Goal: Task Accomplishment & Management: Manage account settings

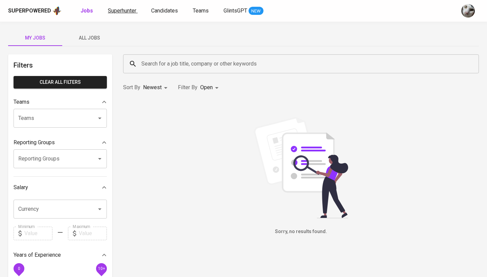
click at [119, 11] on span "Superhunter" at bounding box center [122, 10] width 28 height 6
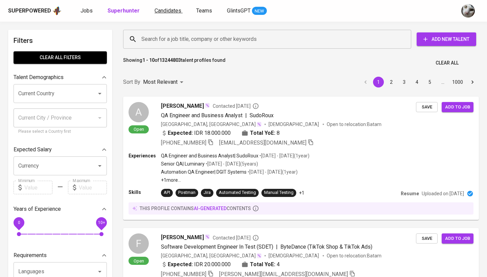
click at [179, 10] on link "Candidates" at bounding box center [169, 11] width 28 height 8
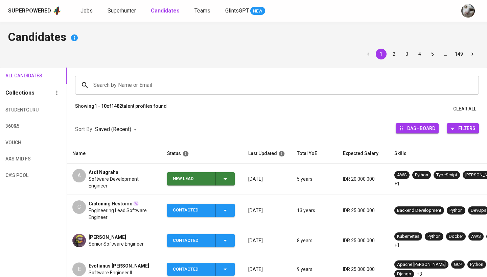
click at [139, 78] on div "Search by Name or Email" at bounding box center [277, 85] width 404 height 19
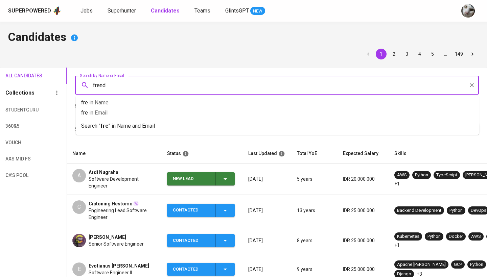
type input "frendy"
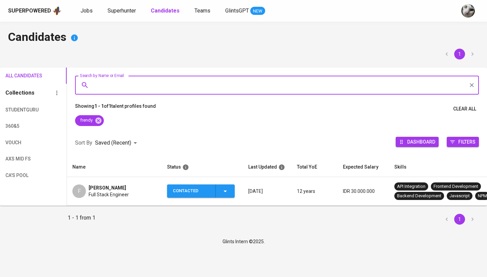
click at [123, 191] on span "Full Stack Engineer" at bounding box center [109, 194] width 40 height 7
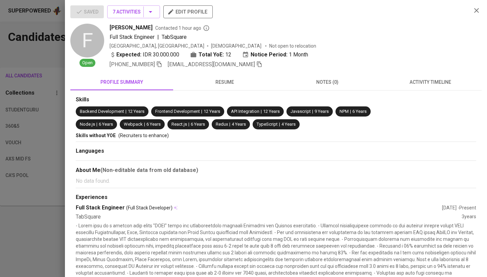
click at [398, 83] on span "activity timeline" at bounding box center [430, 82] width 95 height 8
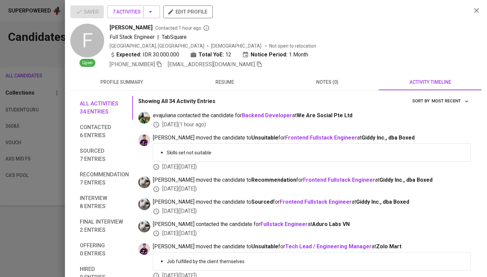
click at [27, 93] on div at bounding box center [243, 138] width 487 height 277
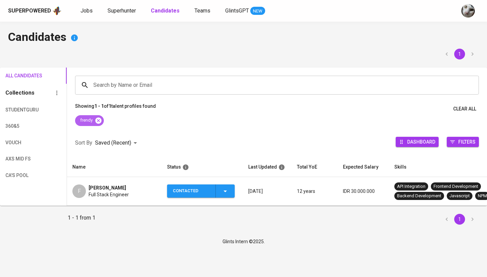
click at [99, 121] on icon at bounding box center [98, 120] width 6 height 6
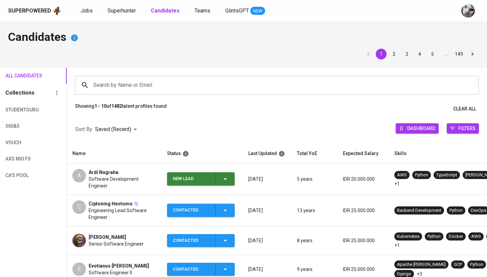
click at [202, 176] on div "New Lead" at bounding box center [191, 178] width 37 height 13
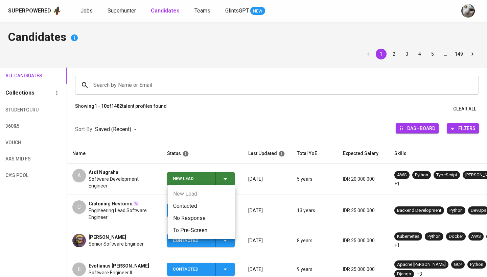
click at [202, 198] on ul "New Lead Contacted No Response To Pre-Screen" at bounding box center [202, 212] width 68 height 54
click at [202, 205] on li "Contacted" at bounding box center [202, 206] width 68 height 12
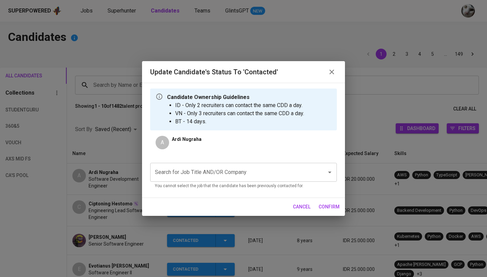
click at [264, 167] on input "Search for Job Title AND/OR Company" at bounding box center [234, 172] width 162 height 13
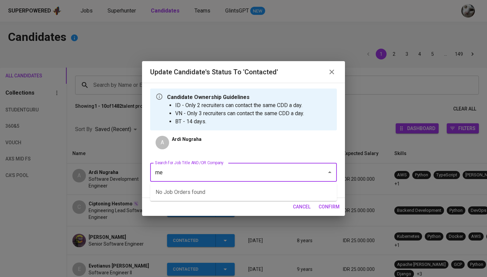
type input "m"
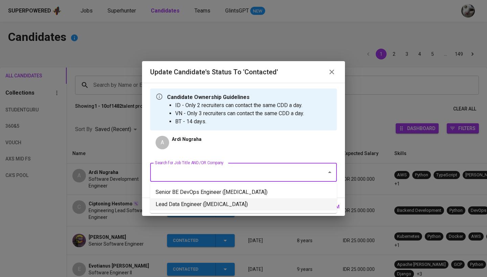
click at [251, 206] on li "Lead Data Engineer (Meridia)" at bounding box center [243, 204] width 187 height 12
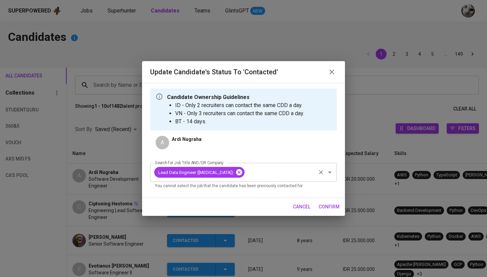
click at [235, 173] on icon at bounding box center [238, 172] width 7 height 7
click at [233, 170] on input "Search for Job Title AND/OR Company" at bounding box center [234, 172] width 162 height 13
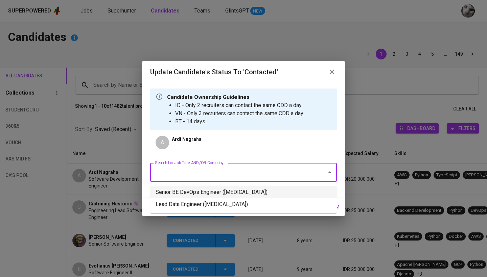
click at [227, 194] on li "Senior BE DevOps Engineer (Meridia)" at bounding box center [243, 192] width 187 height 12
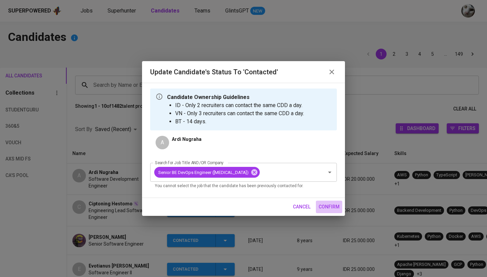
click at [328, 208] on span "confirm" at bounding box center [329, 207] width 21 height 8
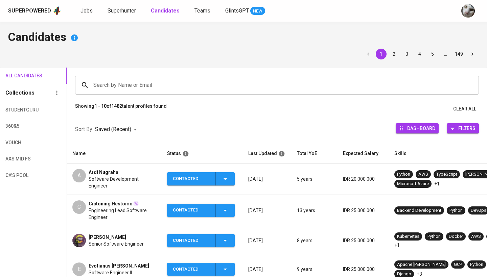
click at [100, 174] on span "Ardi Nugraha" at bounding box center [104, 172] width 30 height 7
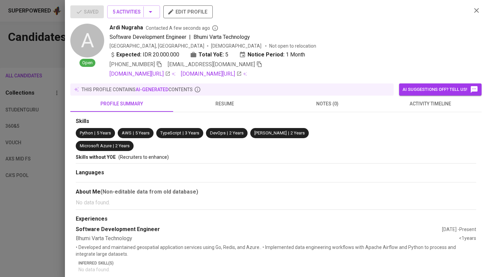
click at [390, 110] on button "activity timeline" at bounding box center [430, 104] width 103 height 16
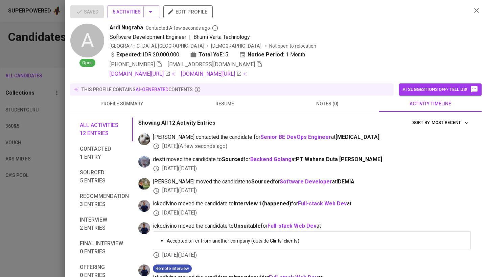
click at [16, 209] on div at bounding box center [243, 138] width 487 height 277
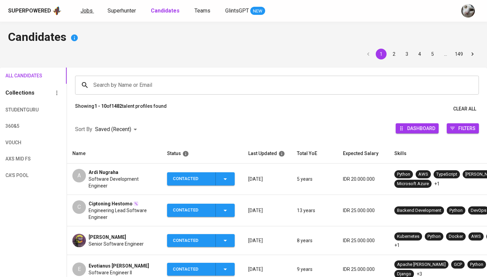
click at [84, 9] on span "Jobs" at bounding box center [86, 10] width 12 height 6
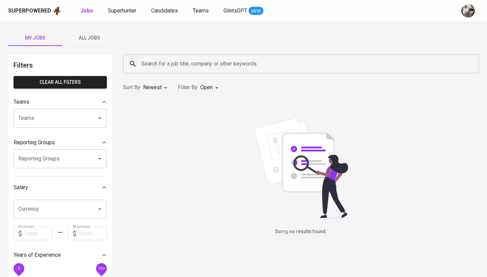
click at [98, 35] on span "All Jobs" at bounding box center [89, 38] width 46 height 8
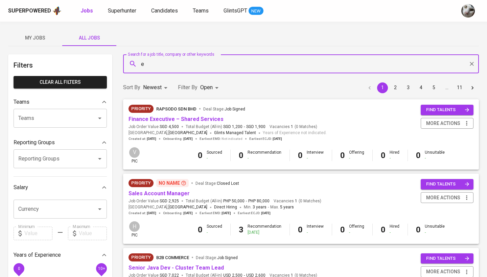
click at [164, 67] on input "e" at bounding box center [303, 63] width 326 height 13
type input "e"
type input "N"
type input "[MEDICAL_DATA]"
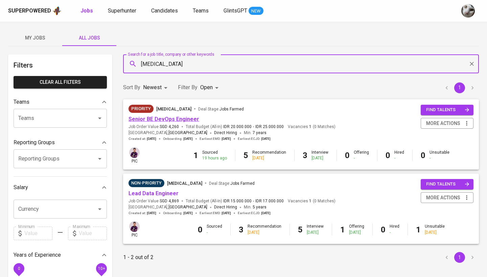
click at [179, 122] on link "Senior BE DevOps Engineer" at bounding box center [163, 119] width 71 height 6
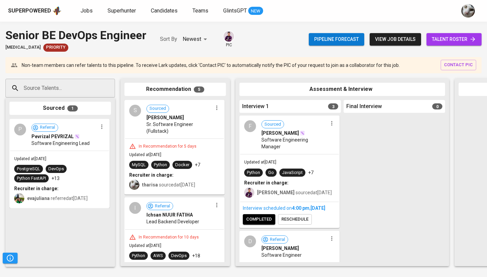
click at [432, 41] on span "talent roster" at bounding box center [454, 39] width 44 height 8
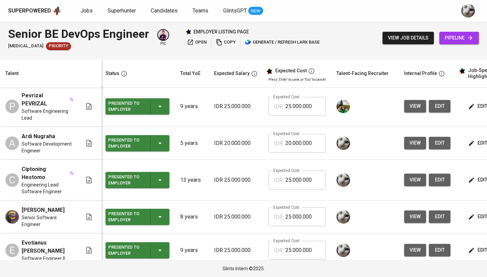
scroll to position [0, 1]
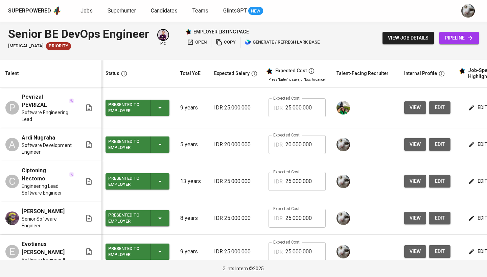
click at [460, 40] on span "pipeline" at bounding box center [459, 38] width 29 height 8
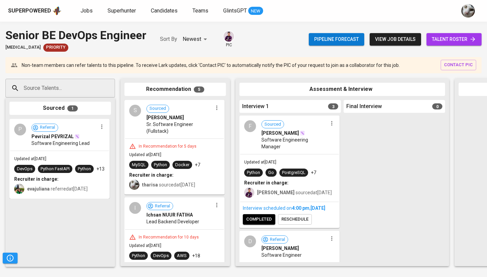
click at [450, 44] on link "talent roster" at bounding box center [453, 39] width 55 height 13
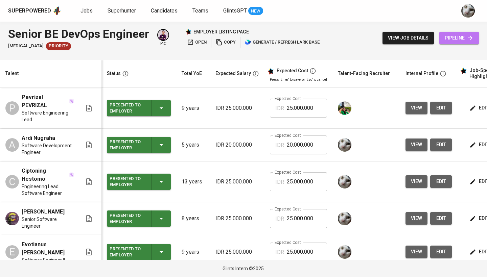
click at [451, 41] on span "pipeline" at bounding box center [459, 38] width 29 height 8
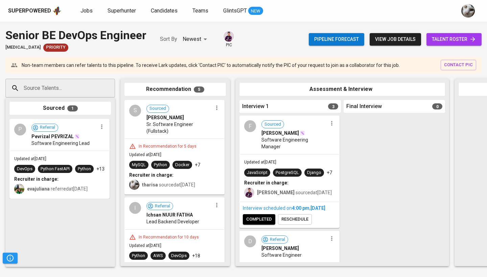
click at [468, 38] on span "talent roster" at bounding box center [454, 39] width 44 height 8
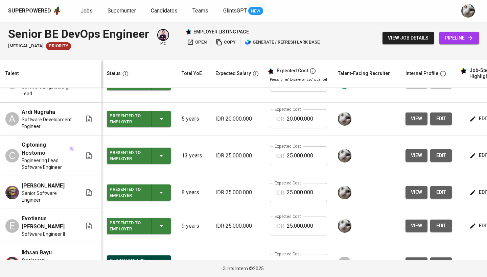
scroll to position [48, 0]
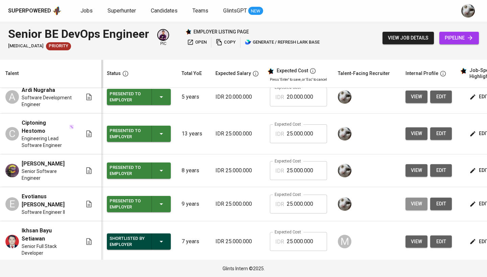
click at [411, 200] on span "view" at bounding box center [416, 204] width 11 height 8
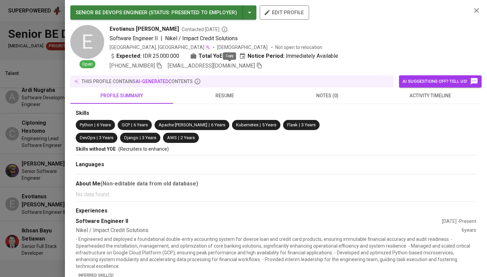
click at [257, 65] on icon "button" at bounding box center [259, 66] width 5 height 6
click at [31, 124] on div at bounding box center [243, 138] width 487 height 277
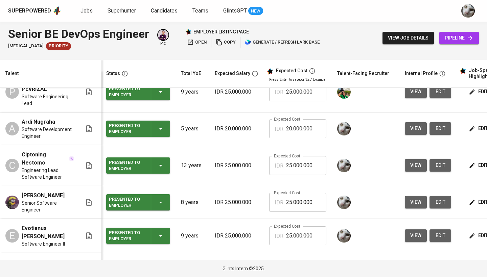
scroll to position [0, 1]
click at [473, 162] on icon "button" at bounding box center [472, 165] width 7 height 7
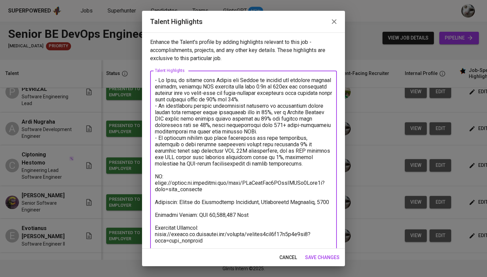
drag, startPoint x: 203, startPoint y: 191, endPoint x: 155, endPoint y: 184, distance: 48.4
click at [155, 184] on textarea at bounding box center [243, 160] width 177 height 167
click at [235, 168] on textarea at bounding box center [243, 160] width 177 height 167
drag, startPoint x: 240, startPoint y: 164, endPoint x: 151, endPoint y: 78, distance: 123.2
click at [151, 78] on div "x Talent Highlights" at bounding box center [243, 161] width 187 height 180
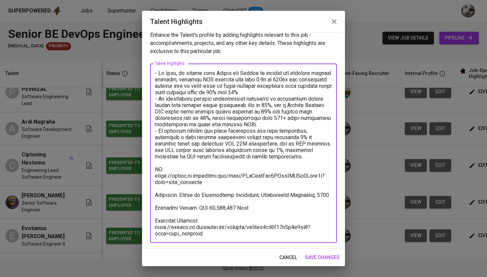
scroll to position [7, 0]
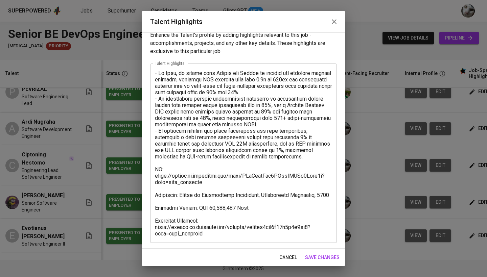
drag, startPoint x: 205, startPoint y: 239, endPoint x: 156, endPoint y: 225, distance: 50.7
click at [156, 225] on div "x Talent Highlights" at bounding box center [243, 154] width 187 height 180
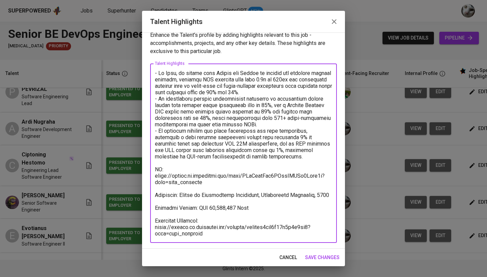
click at [156, 226] on textarea at bounding box center [243, 153] width 177 height 167
click at [213, 230] on textarea at bounding box center [243, 153] width 177 height 167
click at [206, 238] on div "x Talent Highlights" at bounding box center [243, 154] width 187 height 180
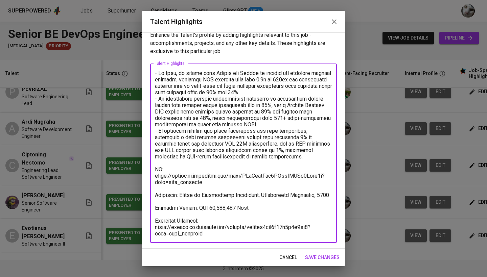
click at [204, 232] on textarea at bounding box center [243, 153] width 177 height 167
drag, startPoint x: 206, startPoint y: 233, endPoint x: 151, endPoint y: 229, distance: 54.9
click at [151, 229] on div "x Talent Highlights" at bounding box center [243, 154] width 187 height 180
click at [307, 260] on span "save changes" at bounding box center [322, 258] width 34 height 8
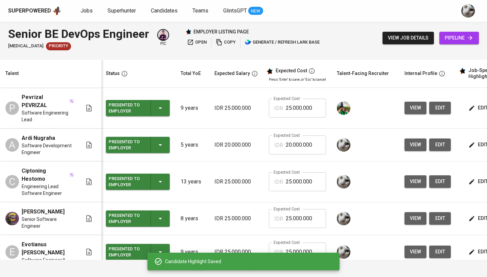
scroll to position [0, 1]
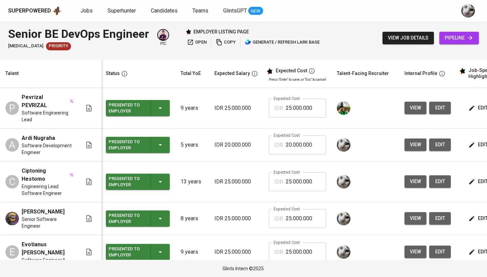
click at [471, 249] on icon "button" at bounding box center [471, 252] width 7 height 7
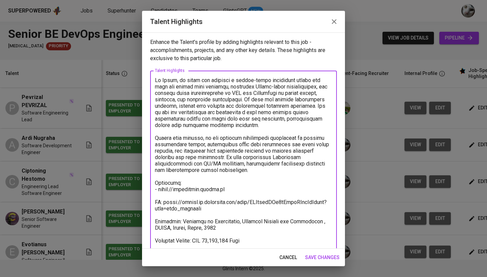
drag, startPoint x: 245, startPoint y: 173, endPoint x: 136, endPoint y: 81, distance: 142.8
click at [136, 81] on div "Talent Highlights Enhance the Talent's profile by adding highlights relevant to…" at bounding box center [243, 138] width 487 height 277
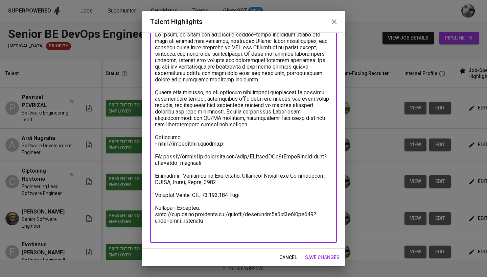
scroll to position [46, 0]
click at [170, 163] on textarea at bounding box center [243, 134] width 177 height 206
click at [180, 219] on textarea at bounding box center [243, 134] width 177 height 206
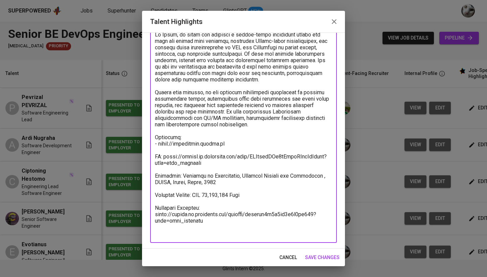
click at [180, 219] on textarea at bounding box center [243, 134] width 177 height 206
click at [192, 223] on textarea at bounding box center [243, 134] width 177 height 206
click at [214, 228] on textarea at bounding box center [243, 134] width 177 height 206
drag, startPoint x: 211, startPoint y: 228, endPoint x: 142, endPoint y: 222, distance: 69.5
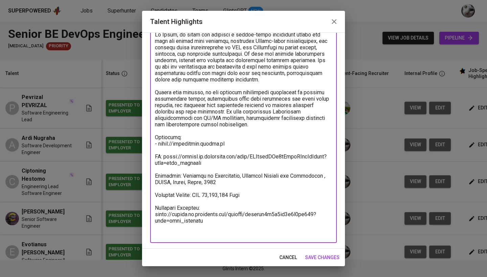
click at [142, 222] on div "Enhance the Talent's profile by adding highlights relevant to this job - accomp…" at bounding box center [243, 140] width 203 height 216
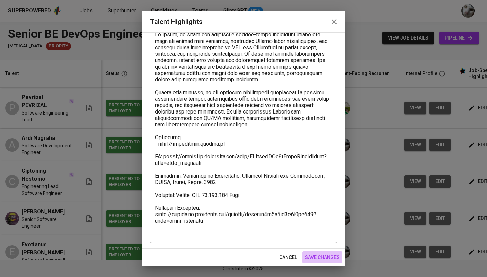
click at [321, 262] on button "save changes" at bounding box center [322, 258] width 40 height 13
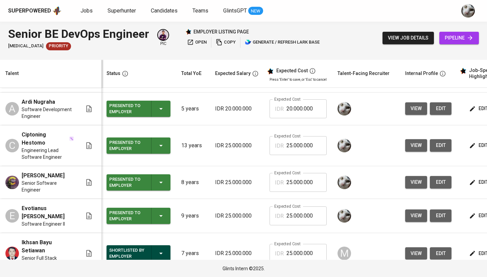
scroll to position [38, 0]
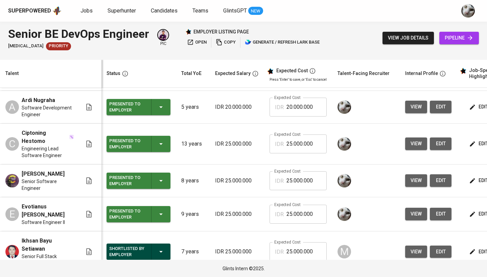
click at [414, 177] on span "view" at bounding box center [416, 181] width 11 height 8
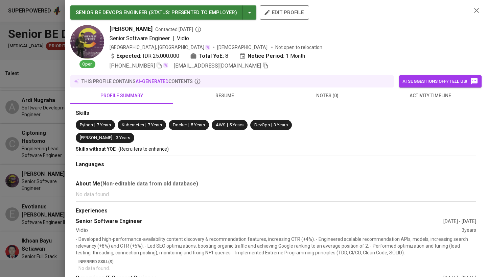
click at [229, 99] on span "resume" at bounding box center [224, 96] width 95 height 8
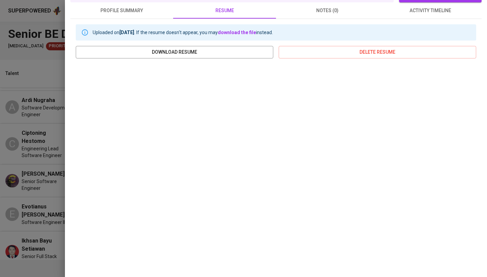
scroll to position [-1, 0]
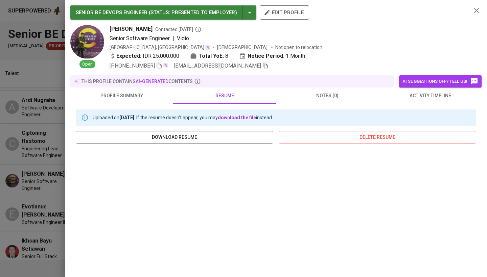
click at [10, 135] on div at bounding box center [243, 138] width 487 height 277
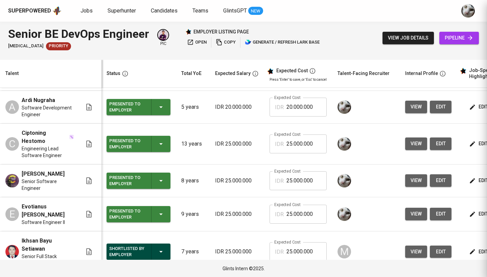
scroll to position [0, 0]
click at [472, 178] on icon "button" at bounding box center [472, 181] width 7 height 7
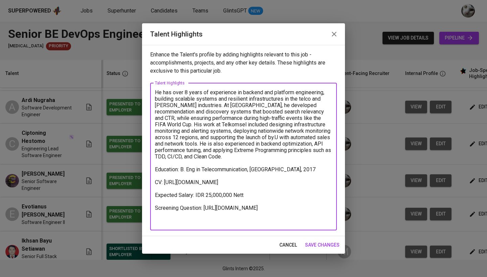
drag, startPoint x: 204, startPoint y: 189, endPoint x: 165, endPoint y: 181, distance: 40.5
click at [165, 181] on textarea "He has over 8 years of experience in backend and platform engineering, building…" at bounding box center [243, 156] width 177 height 135
click at [192, 160] on textarea "He has over 8 years of experience in backend and platform engineering, building…" at bounding box center [243, 156] width 177 height 135
drag, startPoint x: 193, startPoint y: 158, endPoint x: 154, endPoint y: 91, distance: 77.4
click at [154, 91] on div "He has over 8 years of experience in backend and platform engineering, building…" at bounding box center [243, 156] width 187 height 147
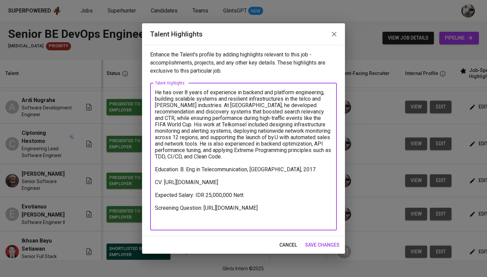
click at [295, 248] on span "cancel" at bounding box center [288, 245] width 18 height 8
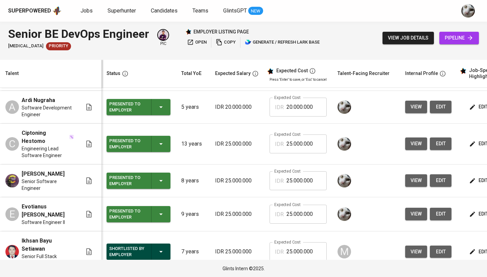
click at [419, 177] on span "view" at bounding box center [416, 181] width 11 height 8
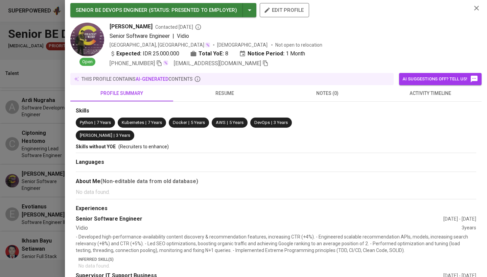
scroll to position [5, 0]
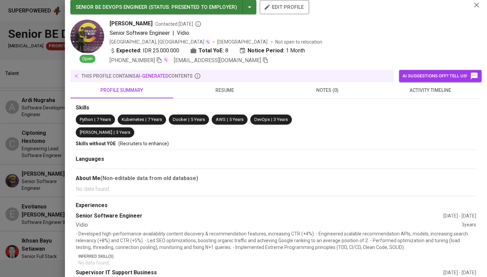
click at [40, 131] on div at bounding box center [243, 138] width 487 height 277
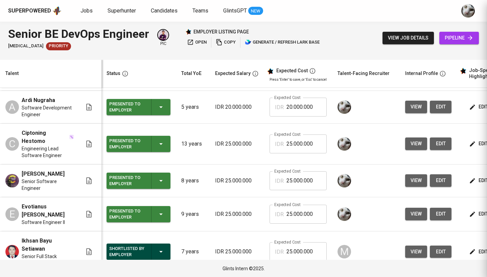
scroll to position [0, 0]
click at [418, 177] on span "view" at bounding box center [416, 181] width 11 height 8
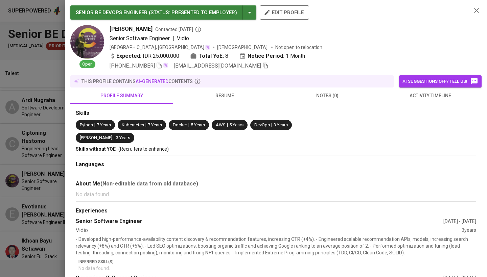
click at [51, 157] on div at bounding box center [243, 138] width 487 height 277
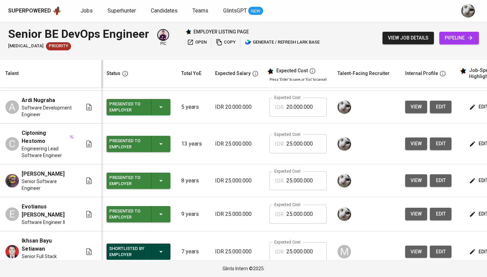
click at [476, 177] on span "edit" at bounding box center [479, 181] width 18 height 8
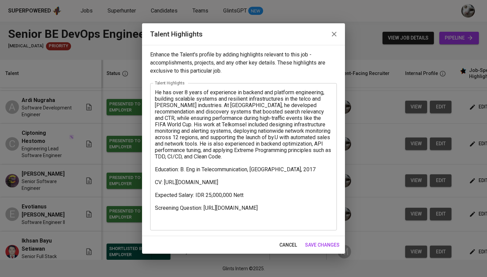
click at [221, 222] on textarea "He has over 8 years of experience in backend and platform engineering, building…" at bounding box center [243, 156] width 177 height 135
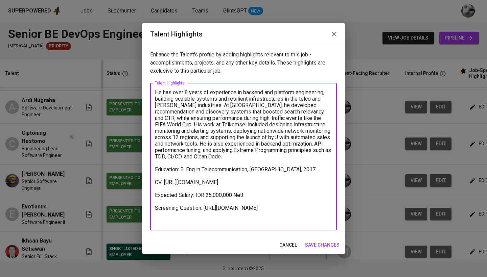
click at [221, 222] on textarea "He has over 8 years of experience in backend and platform engineering, building…" at bounding box center [243, 156] width 177 height 135
click at [305, 220] on textarea "He has over 8 years of experience in backend and platform engineering, building…" at bounding box center [243, 156] width 177 height 135
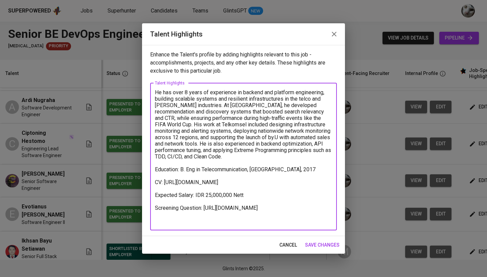
click at [329, 222] on textarea "He has over 8 years of experience in backend and platform engineering, building…" at bounding box center [243, 156] width 177 height 135
drag, startPoint x: 329, startPoint y: 222, endPoint x: 159, endPoint y: 223, distance: 170.8
click at [159, 223] on textarea "He has over 8 years of experience in backend and platform engineering, building…" at bounding box center [243, 156] width 177 height 135
click at [328, 245] on span "save changes" at bounding box center [322, 245] width 34 height 8
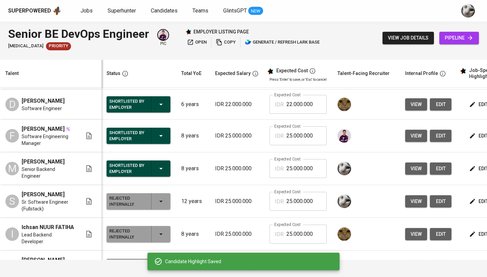
scroll to position [225, 0]
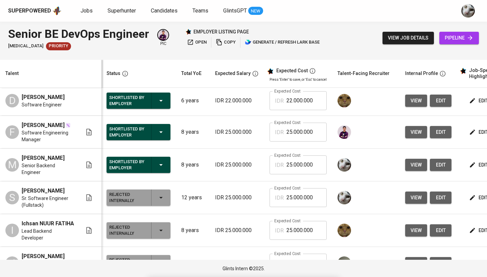
click at [418, 161] on span "view" at bounding box center [416, 165] width 11 height 8
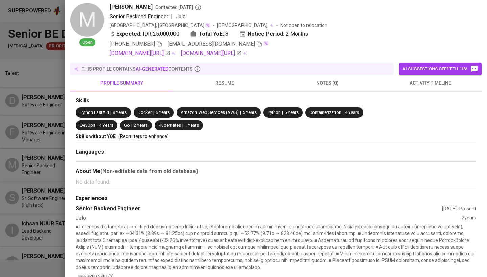
scroll to position [49, 0]
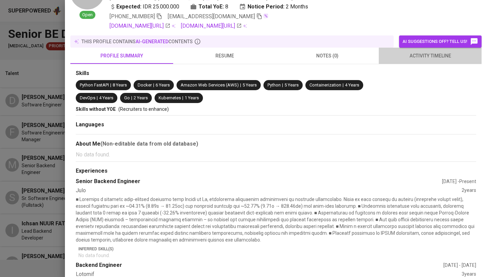
click at [421, 59] on span "activity timeline" at bounding box center [430, 56] width 95 height 8
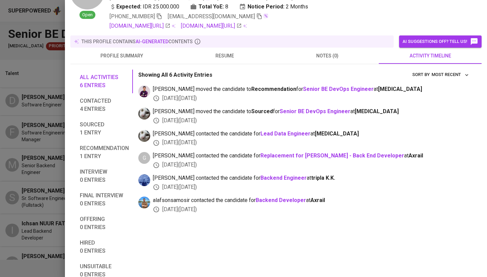
click at [251, 56] on span "resume" at bounding box center [224, 56] width 95 height 8
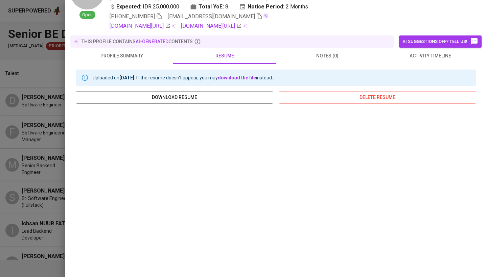
click at [43, 103] on div at bounding box center [243, 138] width 487 height 277
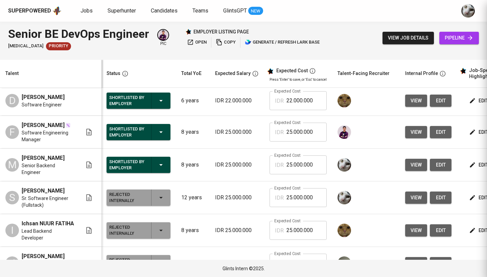
scroll to position [0, 0]
click at [465, 151] on td "edit" at bounding box center [487, 165] width 61 height 33
click at [469, 162] on icon "button" at bounding box center [472, 165] width 7 height 7
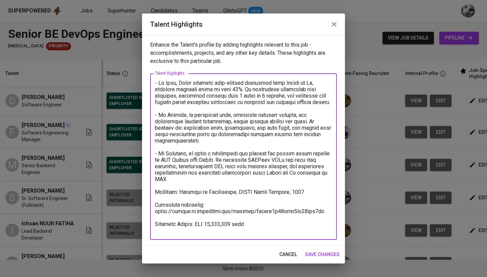
click at [216, 221] on textarea at bounding box center [243, 157] width 177 height 154
click at [216, 219] on textarea at bounding box center [243, 157] width 177 height 154
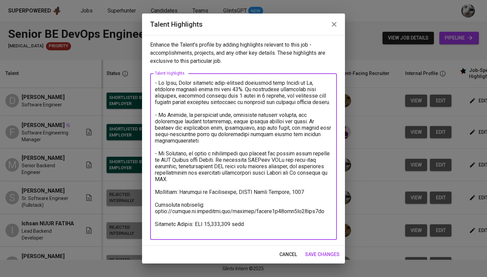
click at [216, 219] on textarea at bounding box center [243, 157] width 177 height 154
click at [216, 220] on textarea at bounding box center [243, 157] width 177 height 154
click at [307, 215] on textarea at bounding box center [243, 157] width 177 height 154
click at [319, 215] on textarea at bounding box center [243, 157] width 177 height 154
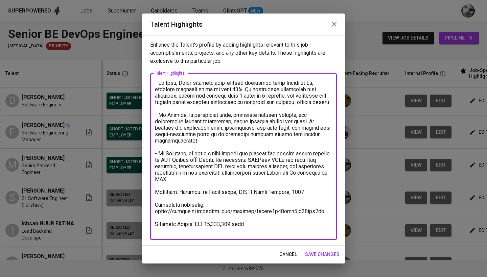
drag, startPoint x: 319, startPoint y: 218, endPoint x: 142, endPoint y: 215, distance: 177.2
click at [142, 215] on div "Enhance the Talent's profile by adding highlights relevant to this job - accomp…" at bounding box center [243, 140] width 203 height 211
click at [183, 190] on textarea at bounding box center [243, 157] width 177 height 154
click at [179, 186] on textarea at bounding box center [243, 157] width 177 height 154
drag, startPoint x: 179, startPoint y: 186, endPoint x: 153, endPoint y: 76, distance: 112.4
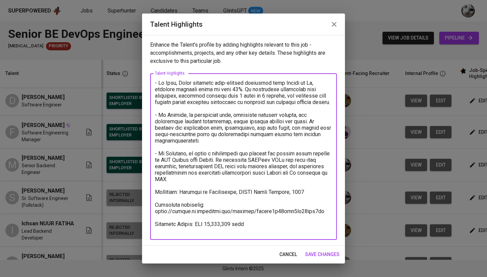
click at [153, 76] on div "x Talent Highlights" at bounding box center [243, 156] width 187 height 167
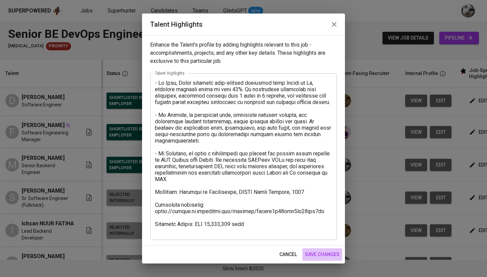
click at [314, 254] on span "save changes" at bounding box center [322, 255] width 34 height 8
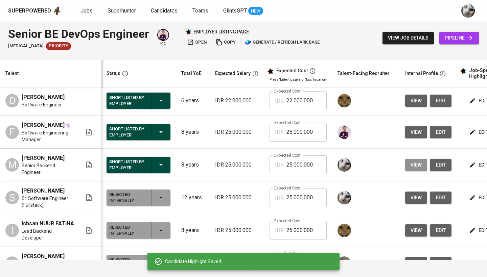
click at [422, 159] on button "view" at bounding box center [416, 165] width 22 height 13
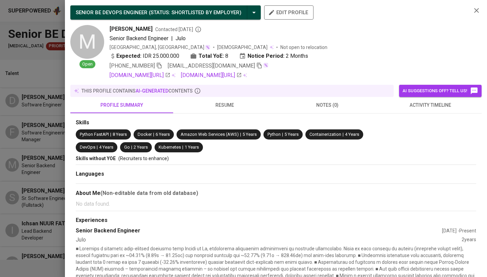
click at [44, 145] on div at bounding box center [243, 138] width 487 height 277
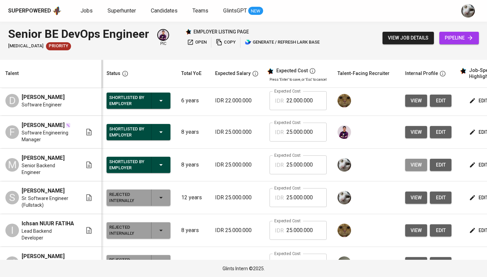
click at [422, 159] on button "view" at bounding box center [416, 165] width 22 height 13
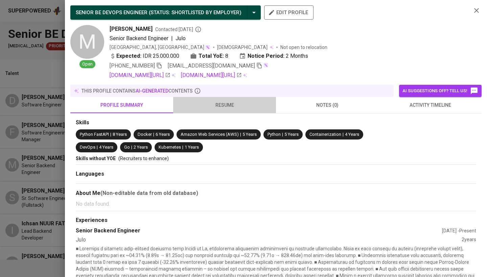
click at [204, 107] on span "resume" at bounding box center [224, 105] width 95 height 8
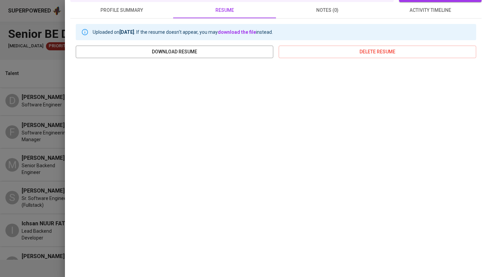
scroll to position [95, 0]
click at [44, 179] on div at bounding box center [243, 138] width 487 height 277
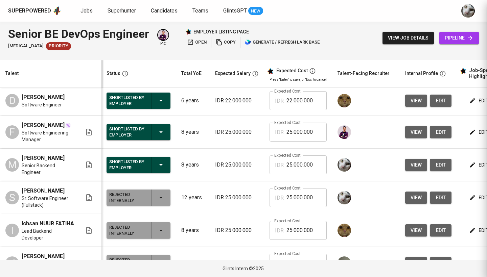
scroll to position [0, 0]
click at [412, 194] on span "view" at bounding box center [416, 198] width 11 height 8
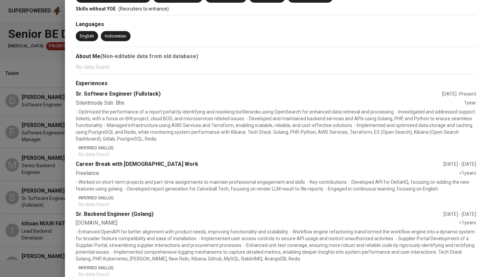
scroll to position [216, 0]
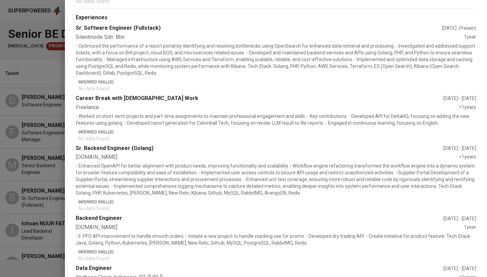
click at [58, 202] on div at bounding box center [243, 138] width 487 height 277
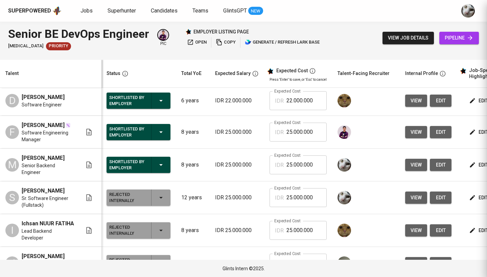
scroll to position [0, 0]
click at [413, 161] on span "view" at bounding box center [416, 165] width 11 height 8
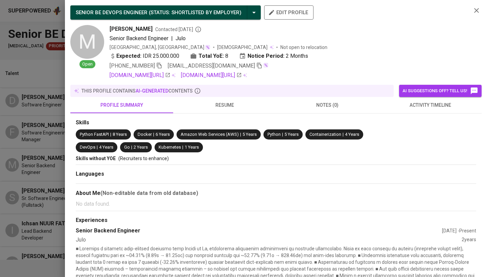
click at [23, 104] on div at bounding box center [243, 138] width 487 height 277
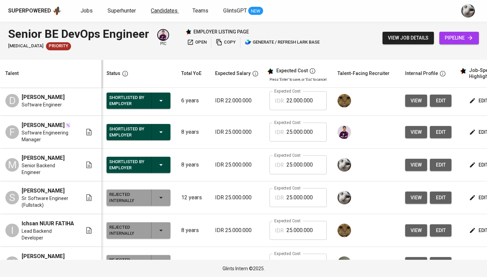
click at [161, 10] on span "Candidates" at bounding box center [164, 10] width 27 height 6
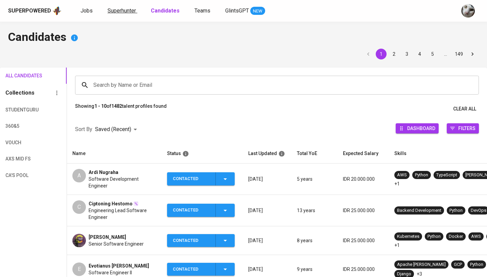
click at [124, 13] on span "Superhunter" at bounding box center [122, 10] width 28 height 6
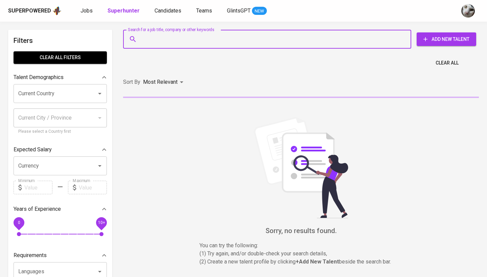
click at [144, 37] on input "Search for a job title, company or other keywords" at bounding box center [269, 39] width 258 height 13
click at [92, 11] on link "Jobs" at bounding box center [87, 11] width 14 height 8
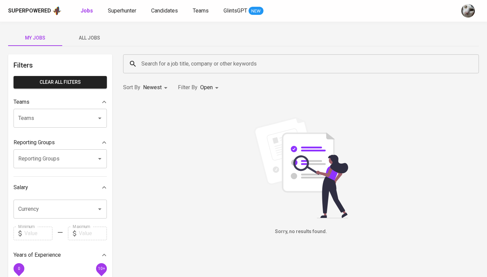
click at [100, 39] on span "All Jobs" at bounding box center [89, 38] width 46 height 8
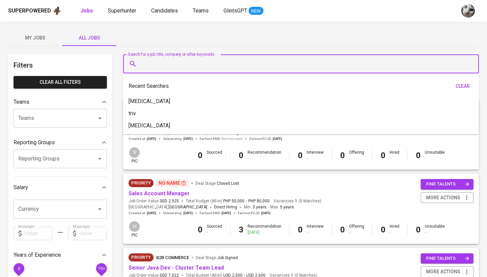
click at [187, 67] on input "Search for a job title, company or other keywords" at bounding box center [303, 63] width 326 height 13
type input "e"
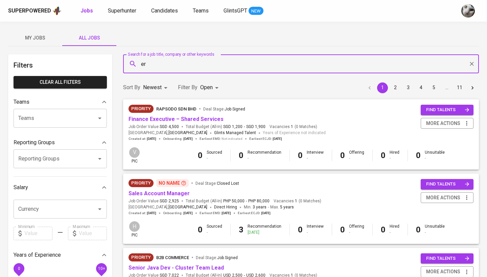
type input "e"
type input "meridia"
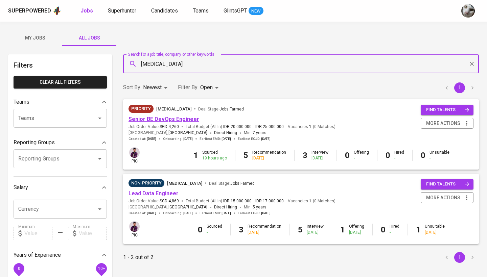
click at [177, 121] on link "Senior BE DevOps Engineer" at bounding box center [163, 119] width 71 height 6
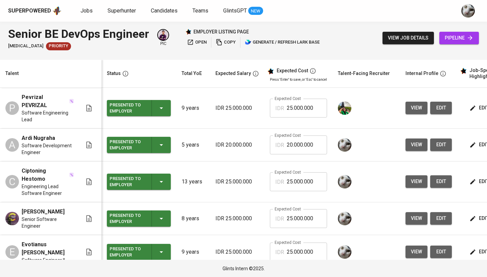
scroll to position [48, 0]
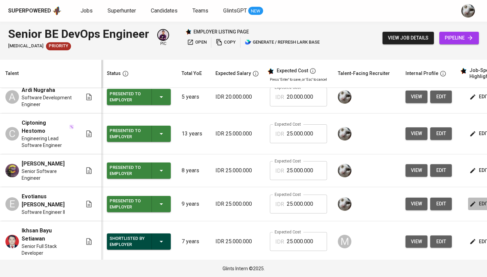
click at [476, 200] on span "edit" at bounding box center [480, 204] width 18 height 8
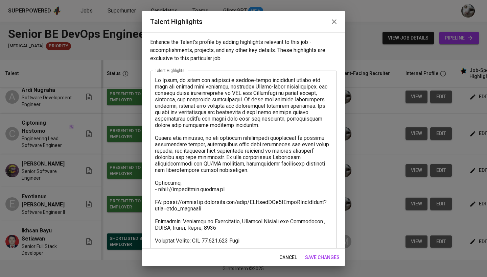
scroll to position [46, 0]
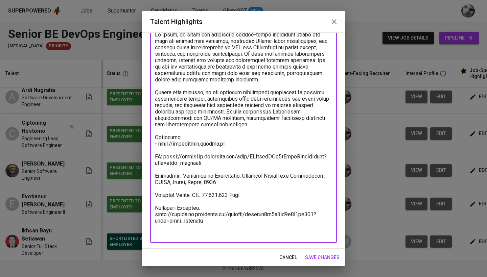
drag, startPoint x: 209, startPoint y: 170, endPoint x: 147, endPoint y: 163, distance: 62.0
click at [147, 163] on div "Enhance the Talent's profile by adding highlights relevant to this job - accomp…" at bounding box center [243, 140] width 203 height 216
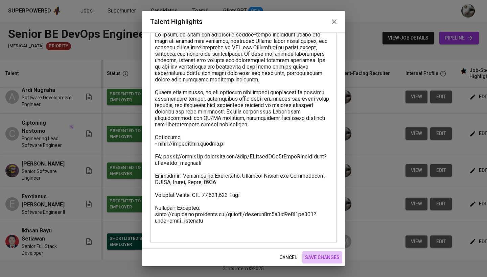
click at [321, 258] on span "save changes" at bounding box center [322, 258] width 34 height 8
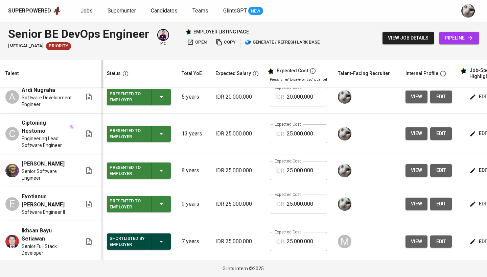
click at [82, 10] on span "Jobs" at bounding box center [86, 10] width 12 height 6
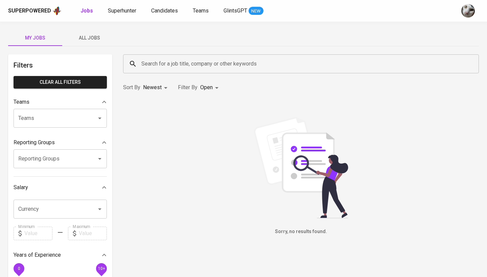
click at [94, 37] on span "All Jobs" at bounding box center [89, 38] width 46 height 8
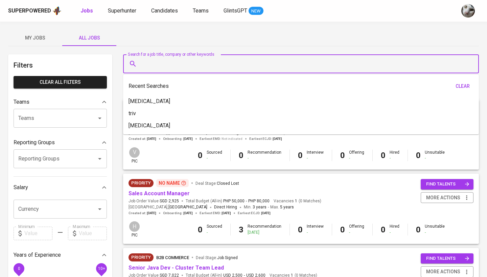
click at [157, 63] on input "Search for a job title, company or other keywords" at bounding box center [303, 63] width 326 height 13
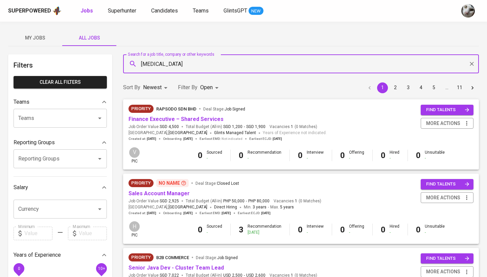
type input "[MEDICAL_DATA]"
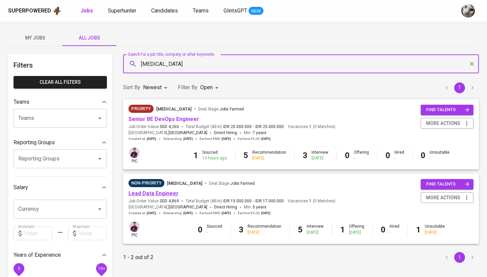
click at [162, 190] on link "Lead Data Engineer" at bounding box center [153, 193] width 50 height 6
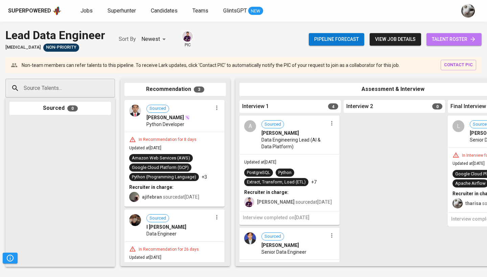
click at [440, 37] on span "talent roster" at bounding box center [454, 39] width 44 height 8
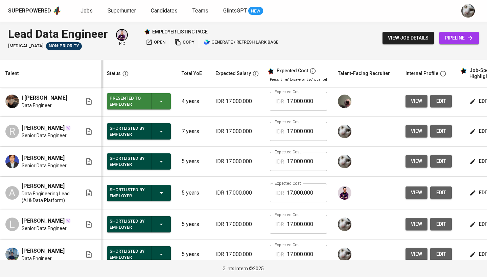
scroll to position [66, 0]
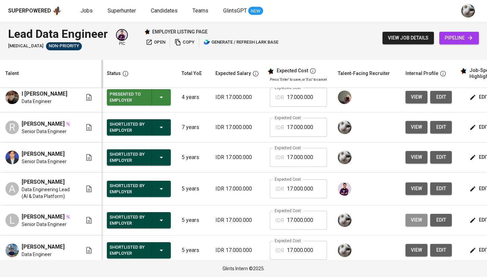
click at [405, 225] on button "view" at bounding box center [416, 220] width 22 height 13
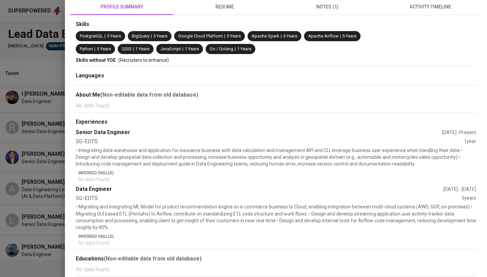
scroll to position [0, 0]
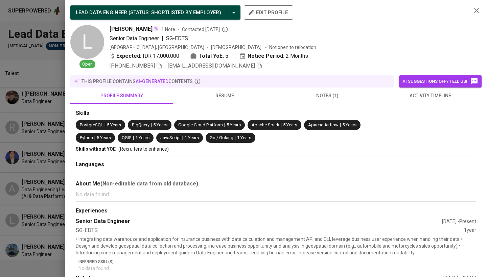
click at [59, 146] on div at bounding box center [243, 138] width 487 height 277
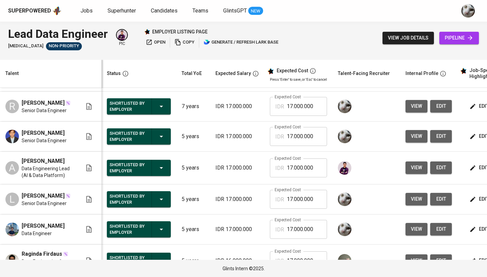
scroll to position [92, 0]
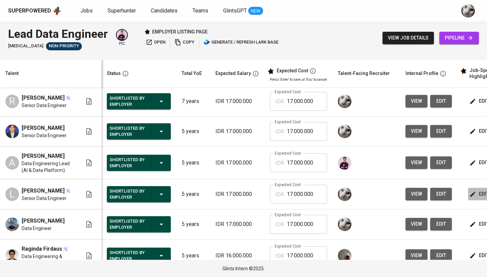
click at [472, 198] on icon "button" at bounding box center [472, 194] width 7 height 7
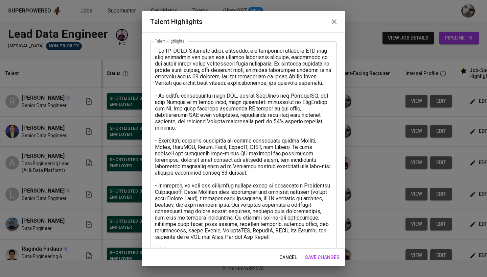
scroll to position [30, 0]
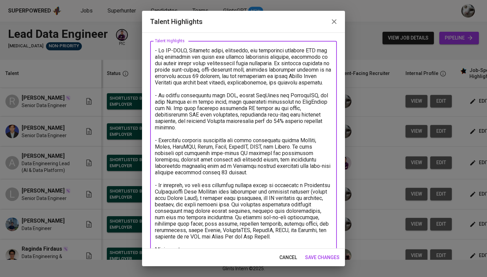
drag, startPoint x: 201, startPoint y: 165, endPoint x: 137, endPoint y: 43, distance: 138.1
click at [137, 43] on div "Talent Highlights Enhance the Talent's profile by adding highlights relevant to…" at bounding box center [243, 138] width 487 height 277
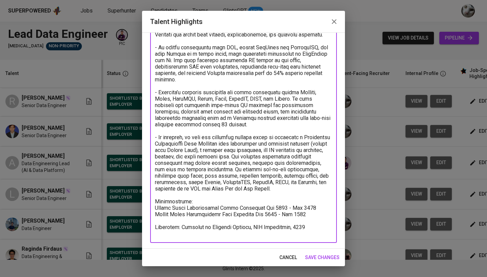
scroll to position [78, 0]
click at [319, 259] on span "save changes" at bounding box center [322, 258] width 34 height 8
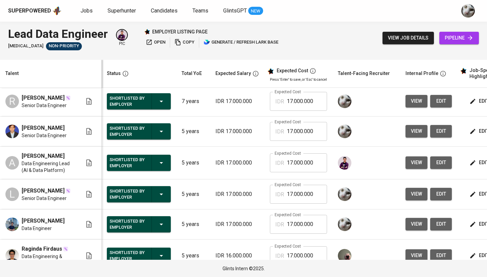
click at [469, 134] on icon "button" at bounding box center [472, 131] width 7 height 7
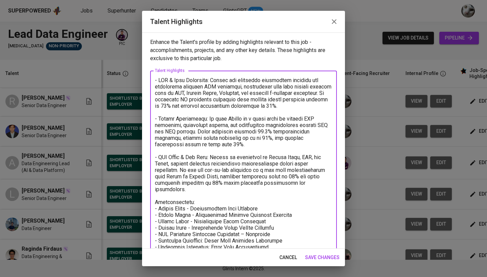
drag, startPoint x: 310, startPoint y: 182, endPoint x: 157, endPoint y: 72, distance: 188.1
click at [157, 72] on div "x Talent Highlights" at bounding box center [243, 177] width 187 height 212
click at [324, 258] on span "save changes" at bounding box center [322, 258] width 34 height 8
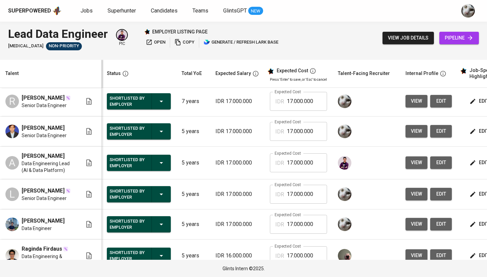
scroll to position [88, 0]
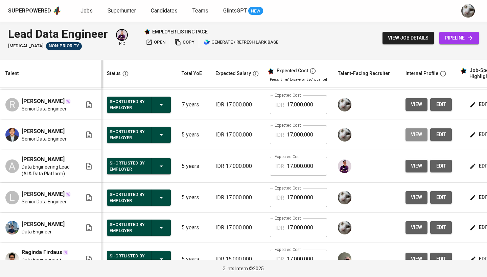
click at [418, 139] on span "view" at bounding box center [416, 135] width 11 height 8
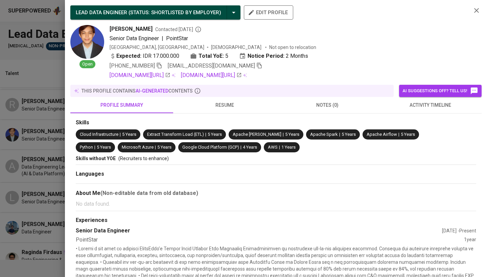
click at [50, 157] on div at bounding box center [243, 138] width 487 height 277
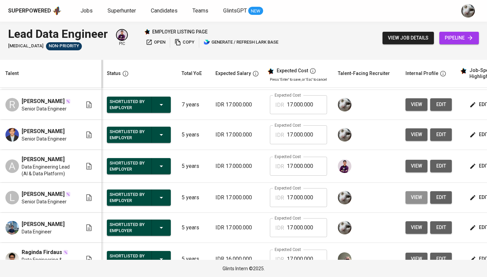
click at [407, 202] on button "view" at bounding box center [416, 197] width 22 height 13
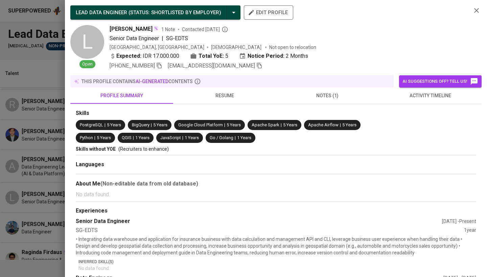
click at [34, 186] on div at bounding box center [243, 138] width 487 height 277
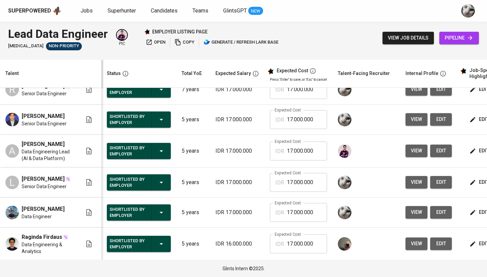
scroll to position [105, 0]
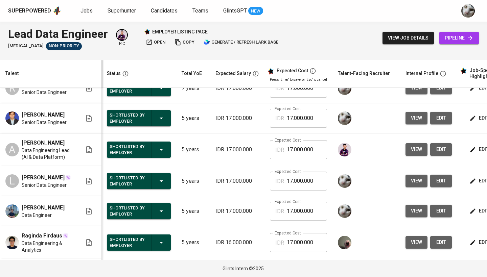
click at [411, 247] on span "view" at bounding box center [416, 242] width 11 height 8
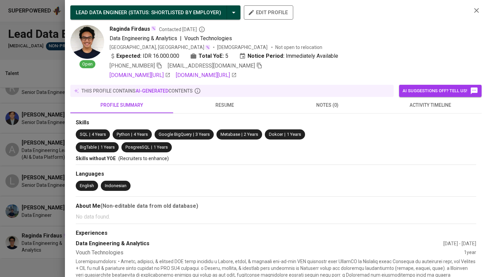
click at [40, 184] on div at bounding box center [243, 138] width 487 height 277
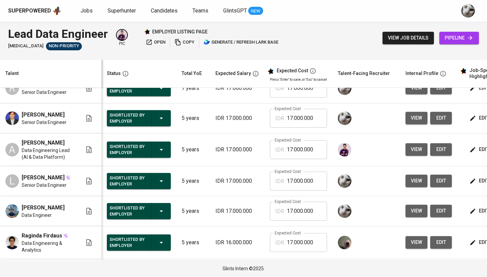
click at [408, 211] on button "view" at bounding box center [416, 211] width 22 height 13
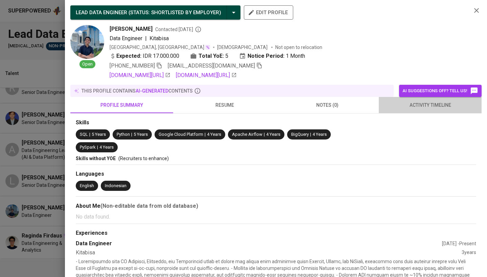
click at [421, 104] on span "activity timeline" at bounding box center [430, 105] width 95 height 8
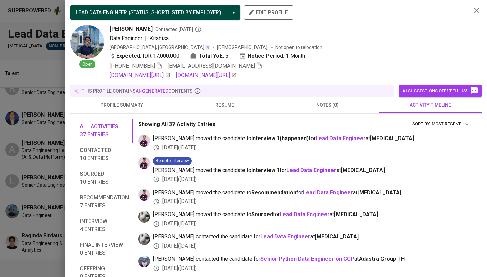
scroll to position [0, 0]
click at [2, 170] on div at bounding box center [243, 138] width 487 height 277
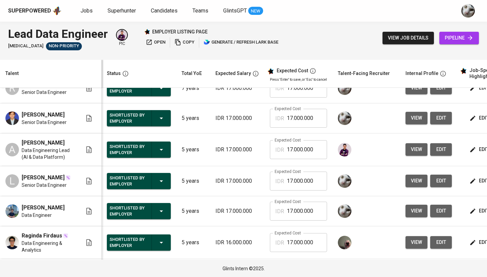
click at [474, 215] on span "edit" at bounding box center [480, 211] width 18 height 8
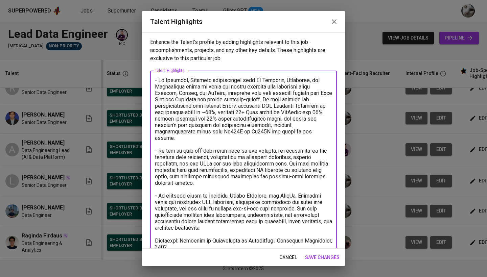
drag, startPoint x: 221, startPoint y: 225, endPoint x: 138, endPoint y: 74, distance: 172.1
click at [138, 74] on div "Talent Highlights Enhance the Talent's profile by adding highlights relevant to…" at bounding box center [243, 138] width 487 height 277
click at [312, 257] on span "save changes" at bounding box center [322, 258] width 34 height 8
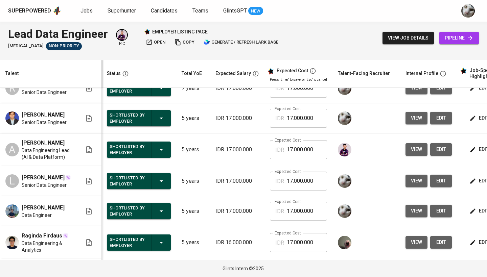
click at [124, 11] on span "Superhunter" at bounding box center [122, 10] width 28 height 6
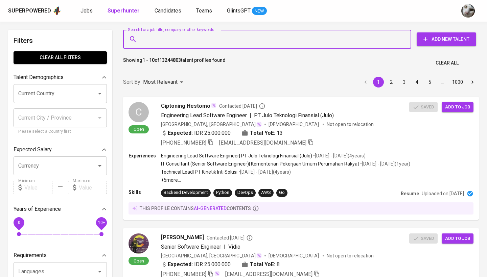
click at [258, 38] on input "Search for a job title, company or other keywords" at bounding box center [269, 39] width 258 height 13
paste input "[EMAIL_ADDRESS][DOMAIN_NAME]"
type input "[EMAIL_ADDRESS][DOMAIN_NAME]"
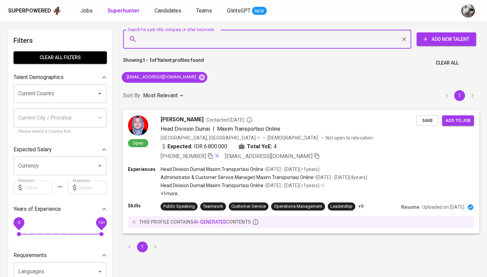
click at [430, 122] on span "Save" at bounding box center [427, 121] width 15 height 8
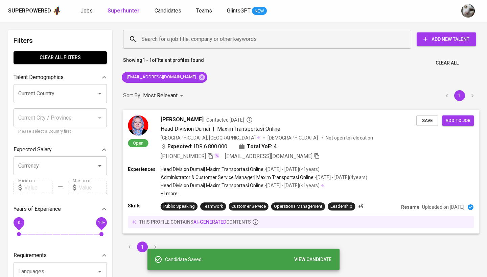
click at [384, 133] on div "Head Division Dumai | Maxim Transportasi Online" at bounding box center [289, 129] width 256 height 8
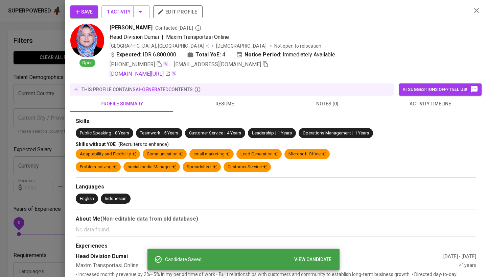
click at [412, 106] on span "activity timeline" at bounding box center [430, 104] width 95 height 8
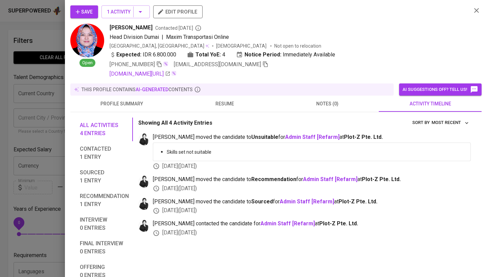
click at [40, 138] on div at bounding box center [243, 138] width 487 height 277
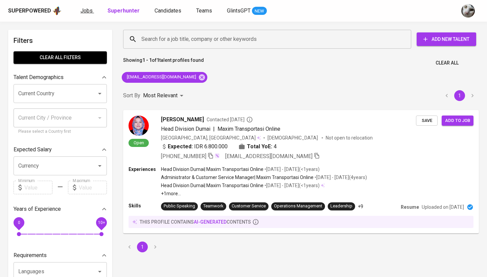
click at [87, 10] on span "Jobs" at bounding box center [86, 10] width 12 height 6
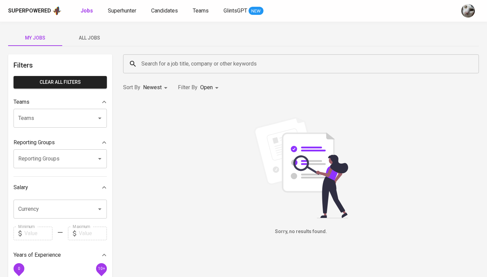
click at [92, 31] on button "All Jobs" at bounding box center [89, 38] width 54 height 16
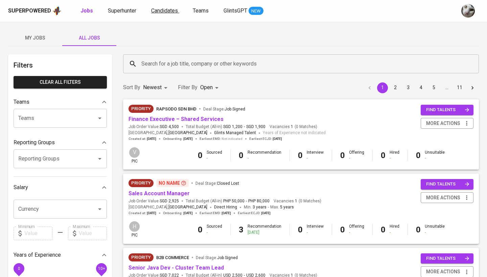
click at [160, 9] on span "Candidates" at bounding box center [164, 10] width 27 height 6
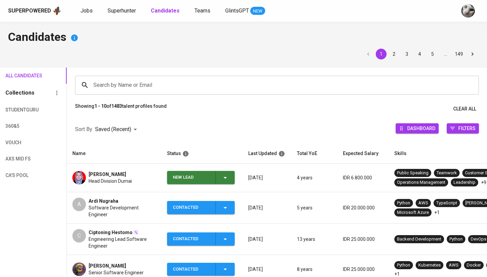
click at [186, 178] on div "New Lead" at bounding box center [191, 177] width 37 height 13
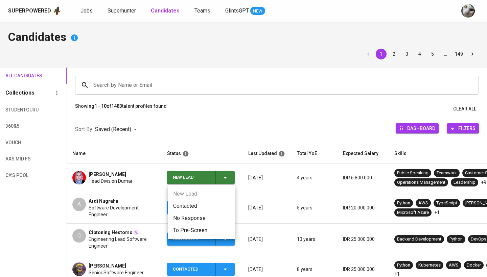
click at [186, 206] on li "Contacted" at bounding box center [202, 206] width 68 height 12
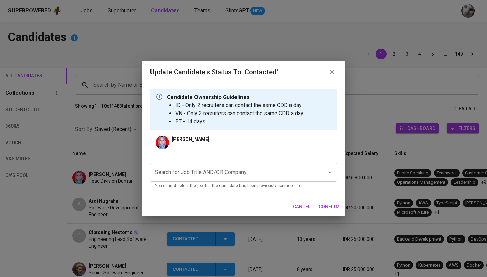
click at [224, 182] on div "Search for Job Title AND/OR Company" at bounding box center [243, 172] width 187 height 19
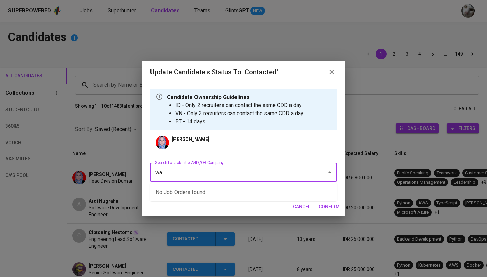
type input "w"
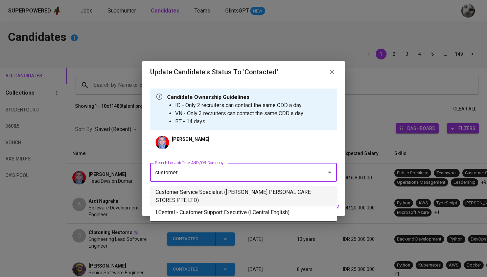
click at [225, 199] on li "Customer Service Specialist (WATSON’S PERSONAL CARE STORES PTE LTD)" at bounding box center [243, 196] width 187 height 20
type input "customer"
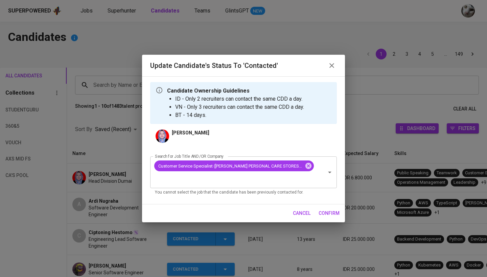
click at [323, 213] on span "confirm" at bounding box center [329, 213] width 21 height 8
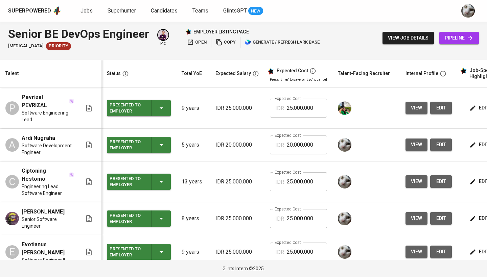
click at [417, 141] on span "view" at bounding box center [416, 145] width 11 height 8
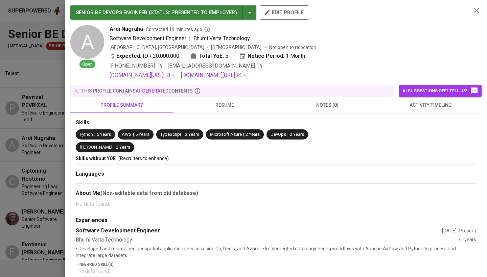
click at [257, 65] on icon "button" at bounding box center [259, 66] width 5 height 6
click at [26, 132] on div at bounding box center [243, 138] width 487 height 277
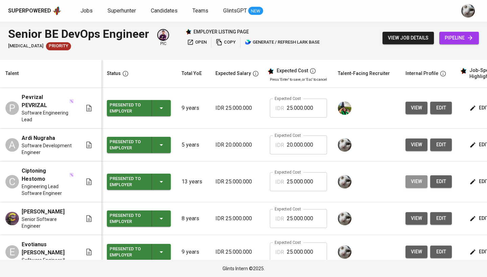
click at [414, 178] on span "view" at bounding box center [416, 182] width 11 height 8
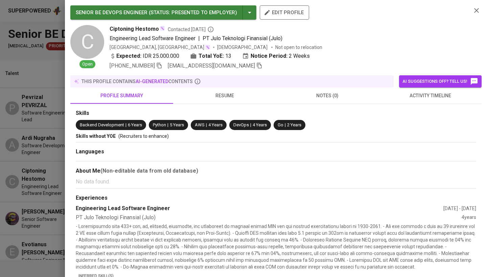
click at [256, 67] on icon "button" at bounding box center [259, 66] width 6 height 6
click at [19, 117] on div at bounding box center [243, 138] width 487 height 277
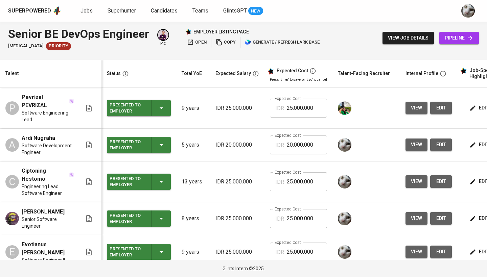
click at [414, 214] on span "view" at bounding box center [416, 218] width 11 height 8
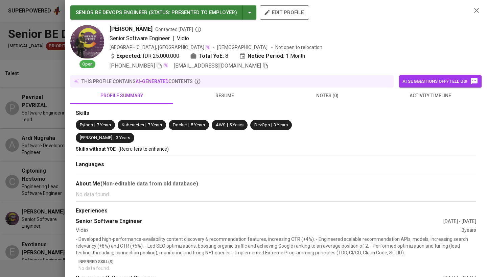
click at [262, 69] on span at bounding box center [265, 66] width 6 height 6
click at [53, 150] on div at bounding box center [243, 138] width 487 height 277
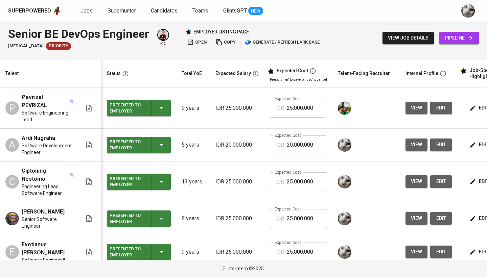
scroll to position [19, 0]
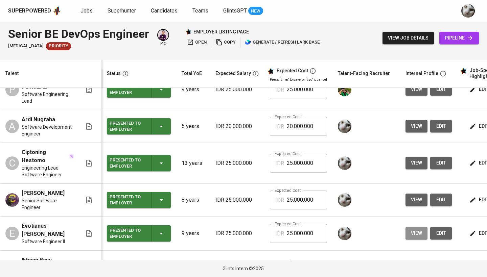
click at [415, 229] on span "view" at bounding box center [416, 233] width 11 height 8
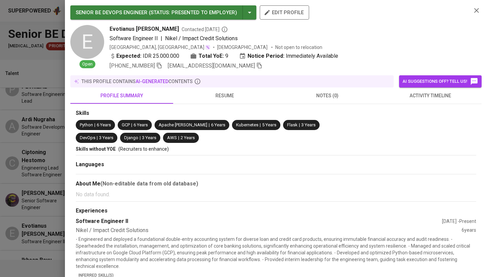
click at [257, 68] on icon "button" at bounding box center [259, 66] width 5 height 6
click at [28, 144] on div at bounding box center [243, 138] width 487 height 277
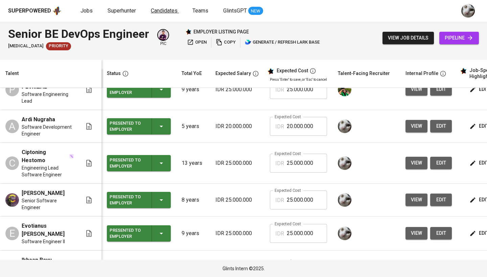
click at [164, 9] on span "Candidates" at bounding box center [164, 10] width 27 height 6
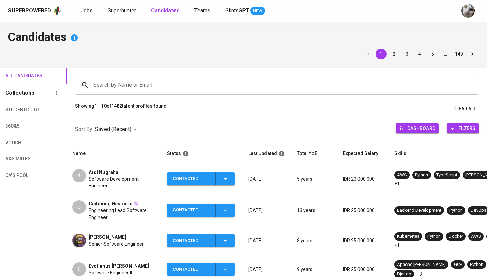
click at [110, 88] on input "Search by Name or Email" at bounding box center [279, 85] width 374 height 13
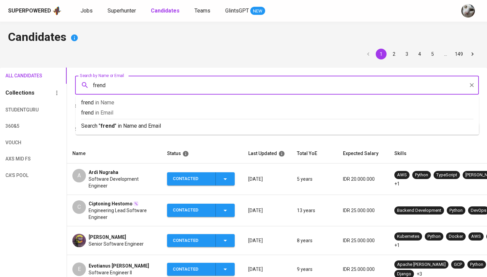
type input "frendy"
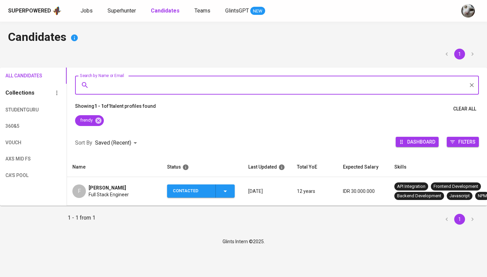
click at [226, 191] on icon "button" at bounding box center [225, 192] width 3 height 2
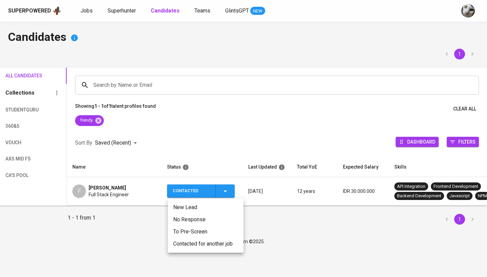
click at [217, 246] on li "Contacted for another job" at bounding box center [206, 244] width 76 height 12
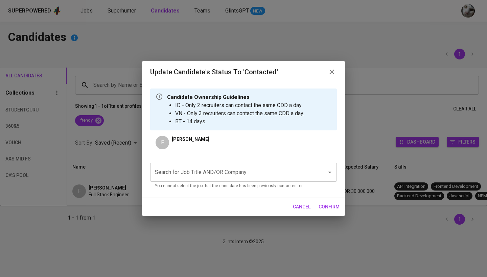
click at [285, 172] on input "Search for Job Title AND/OR Company" at bounding box center [234, 172] width 162 height 13
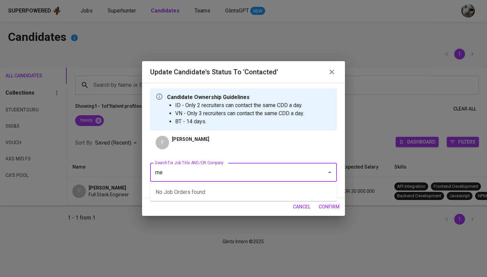
type input "m"
type input "O"
click at [271, 195] on li "Senior Software Engineer (Osome)" at bounding box center [243, 192] width 187 height 12
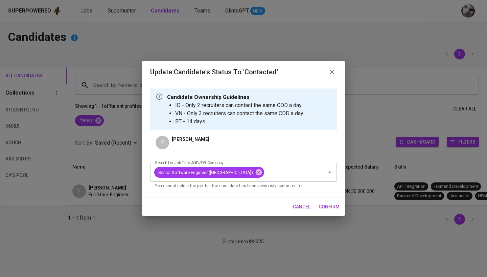
click at [329, 209] on span "confirm" at bounding box center [329, 207] width 21 height 8
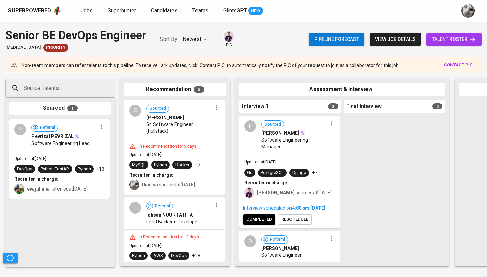
click at [63, 88] on input "Source Talents..." at bounding box center [57, 88] width 71 height 13
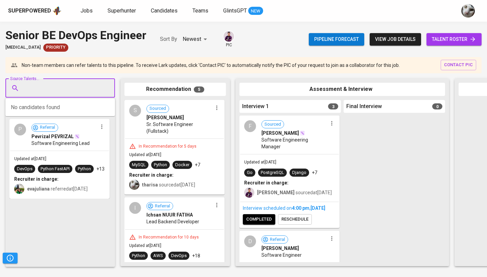
paste input "[EMAIL_ADDRESS][DOMAIN_NAME]"
type input "[EMAIL_ADDRESS][DOMAIN_NAME]"
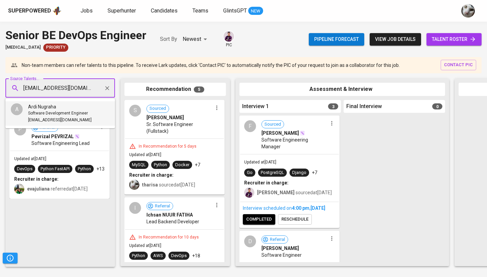
click at [70, 109] on div "Ardi Nugraha" at bounding box center [60, 106] width 64 height 7
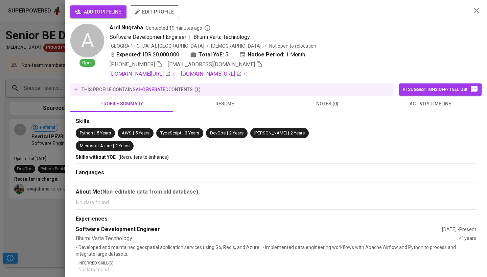
click at [114, 10] on span "add to pipeline" at bounding box center [98, 12] width 45 height 8
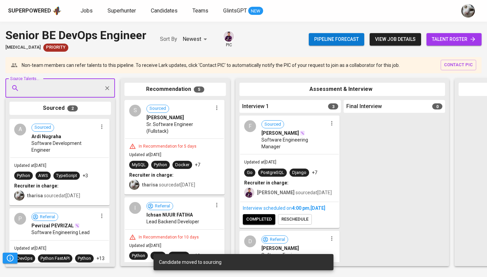
paste input "[EMAIL_ADDRESS][DOMAIN_NAME]"
type input "[EMAIL_ADDRESS][DOMAIN_NAME]"
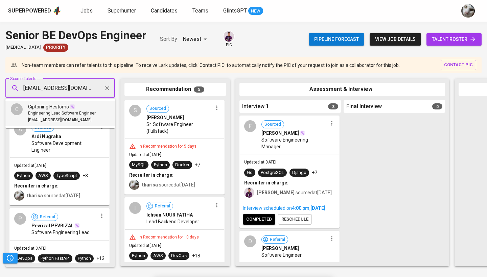
click at [63, 108] on span "Ciptoning Hestomo" at bounding box center [48, 106] width 41 height 7
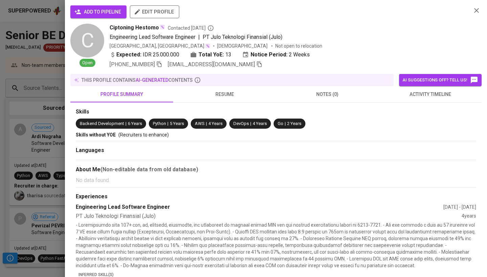
click at [116, 11] on span "add to pipeline" at bounding box center [98, 12] width 45 height 8
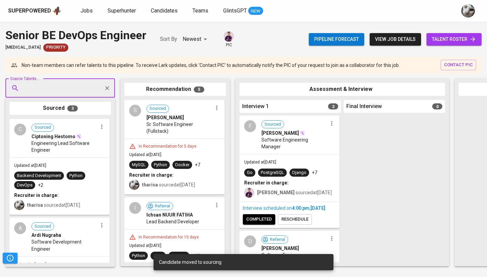
paste input "[EMAIL_ADDRESS][DOMAIN_NAME]"
type input "[EMAIL_ADDRESS][DOMAIN_NAME]"
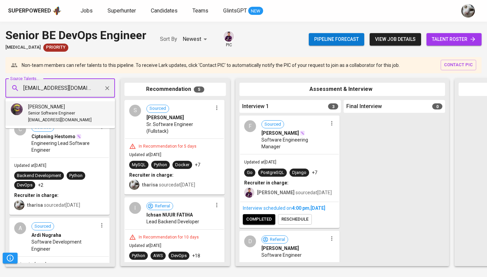
click at [64, 111] on span "Senior Software Engineer" at bounding box center [51, 113] width 47 height 7
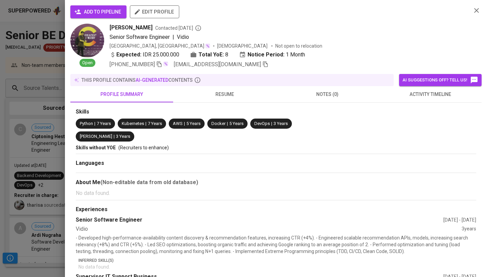
click at [92, 4] on div "add to pipeline edit profile Open [PERSON_NAME] Contacted [DATE] Senior Softwar…" at bounding box center [276, 138] width 422 height 277
click at [94, 12] on span "add to pipeline" at bounding box center [98, 12] width 45 height 8
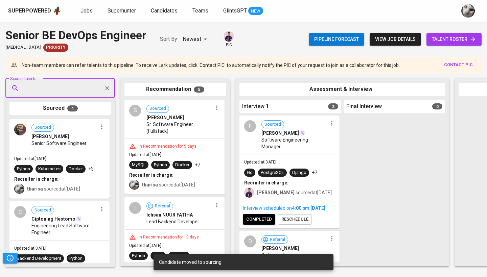
paste input "[EMAIL_ADDRESS][DOMAIN_NAME]"
type input "[EMAIL_ADDRESS][DOMAIN_NAME]"
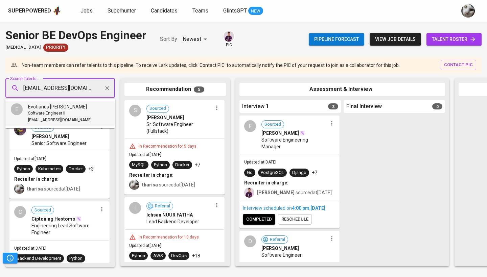
click at [82, 115] on li "E Evotianus [PERSON_NAME] Software Engineer II [EMAIL_ADDRESS][DOMAIN_NAME]" at bounding box center [60, 113] width 110 height 24
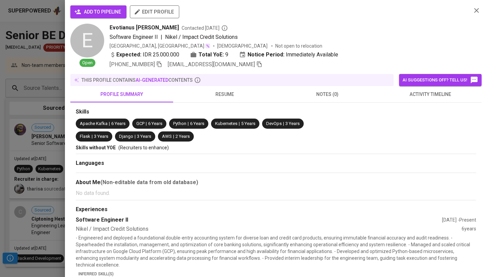
click at [111, 9] on span "add to pipeline" at bounding box center [98, 12] width 45 height 8
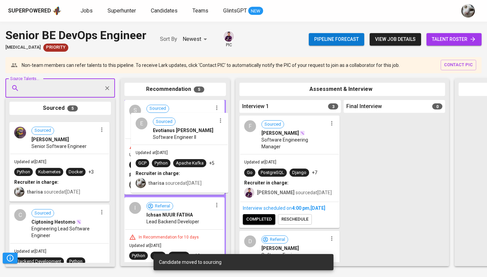
drag, startPoint x: 68, startPoint y: 144, endPoint x: 191, endPoint y: 138, distance: 123.6
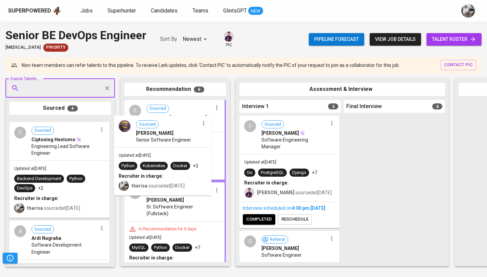
drag, startPoint x: 76, startPoint y: 151, endPoint x: 187, endPoint y: 148, distance: 111.3
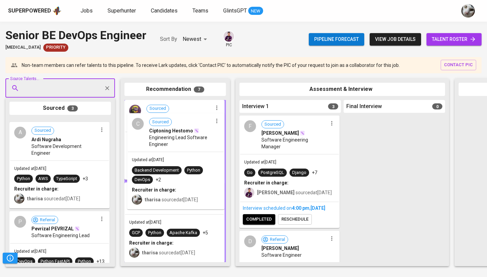
drag, startPoint x: 62, startPoint y: 157, endPoint x: 187, endPoint y: 151, distance: 124.9
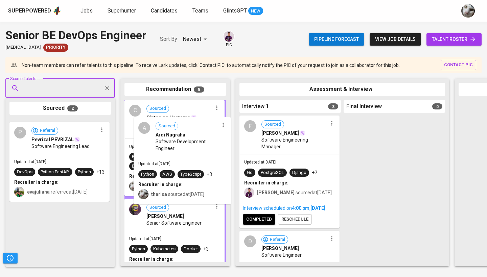
drag, startPoint x: 66, startPoint y: 150, endPoint x: 191, endPoint y: 148, distance: 124.8
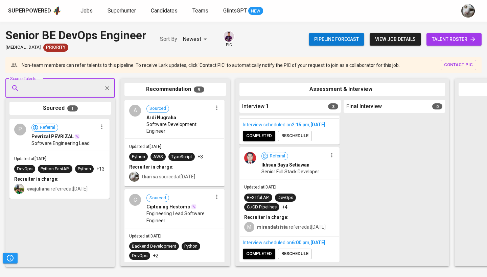
scroll to position [211, 0]
